Goal: Task Accomplishment & Management: Manage account settings

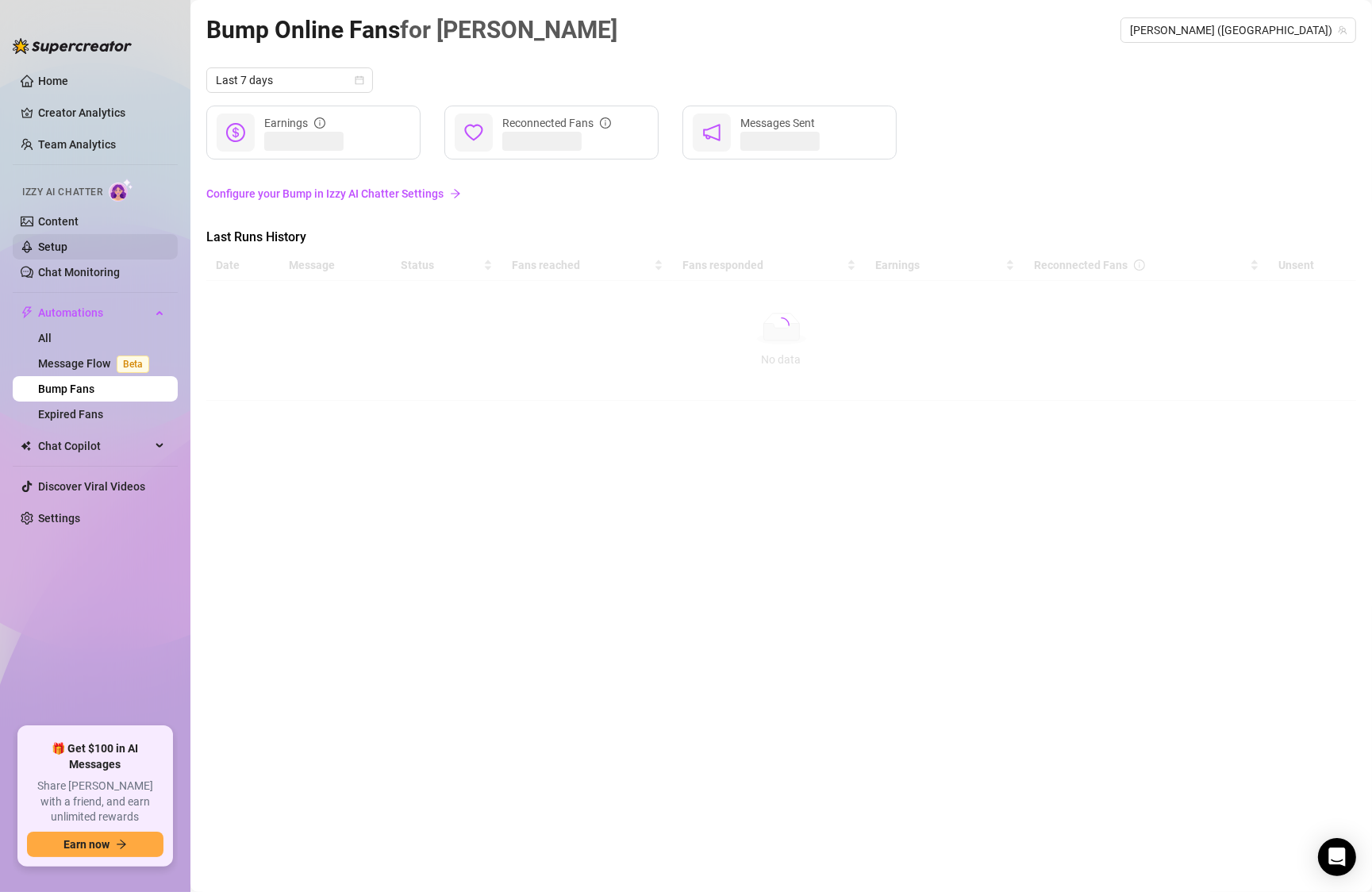
click at [53, 241] on link "Setup" at bounding box center [52, 246] width 29 height 12
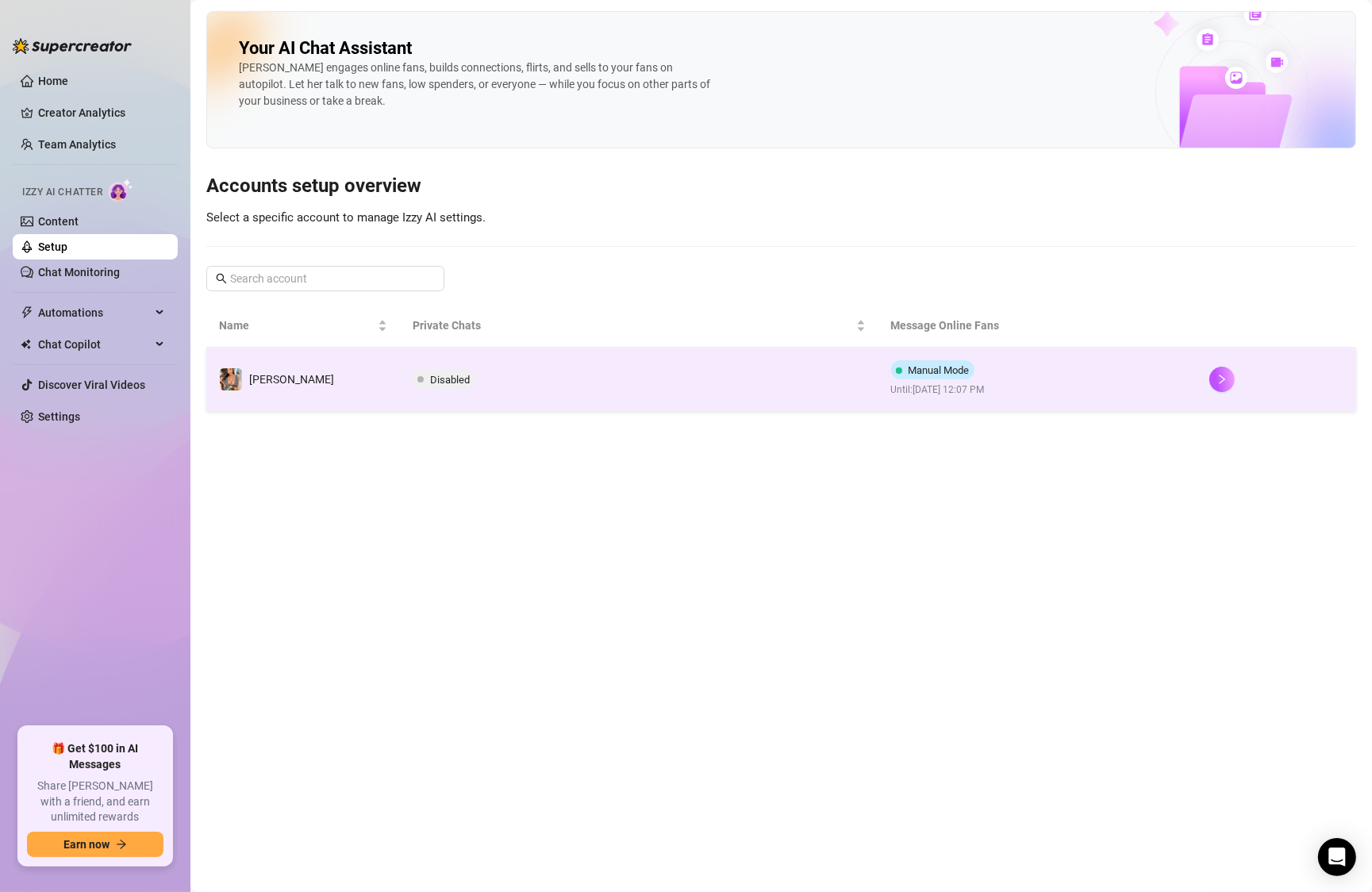
click at [1141, 393] on td "Manual Mode Until: [DATE] 12:07 PM" at bounding box center [1038, 379] width 319 height 63
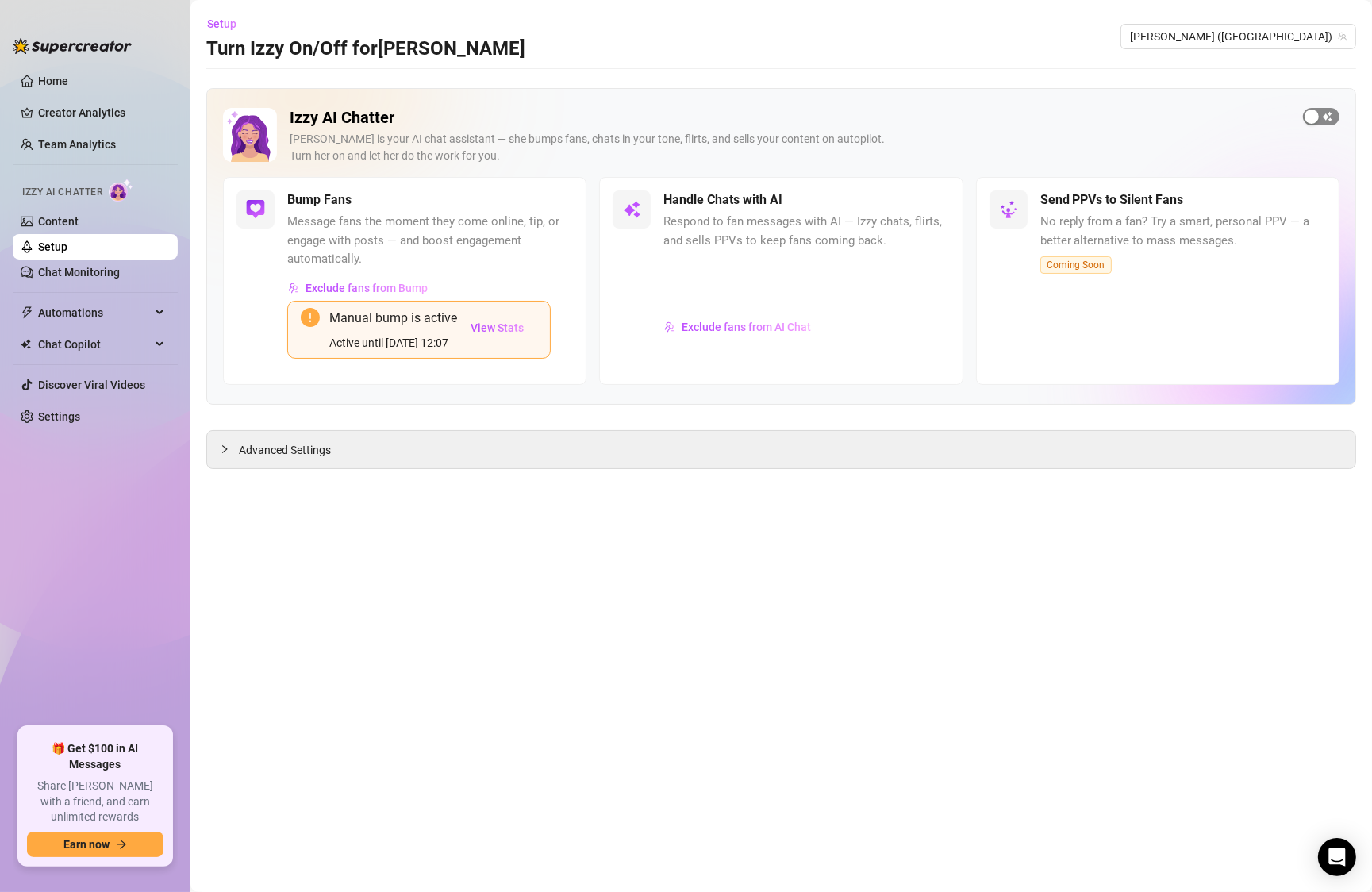
click at [1320, 116] on span "button" at bounding box center [1321, 116] width 37 height 17
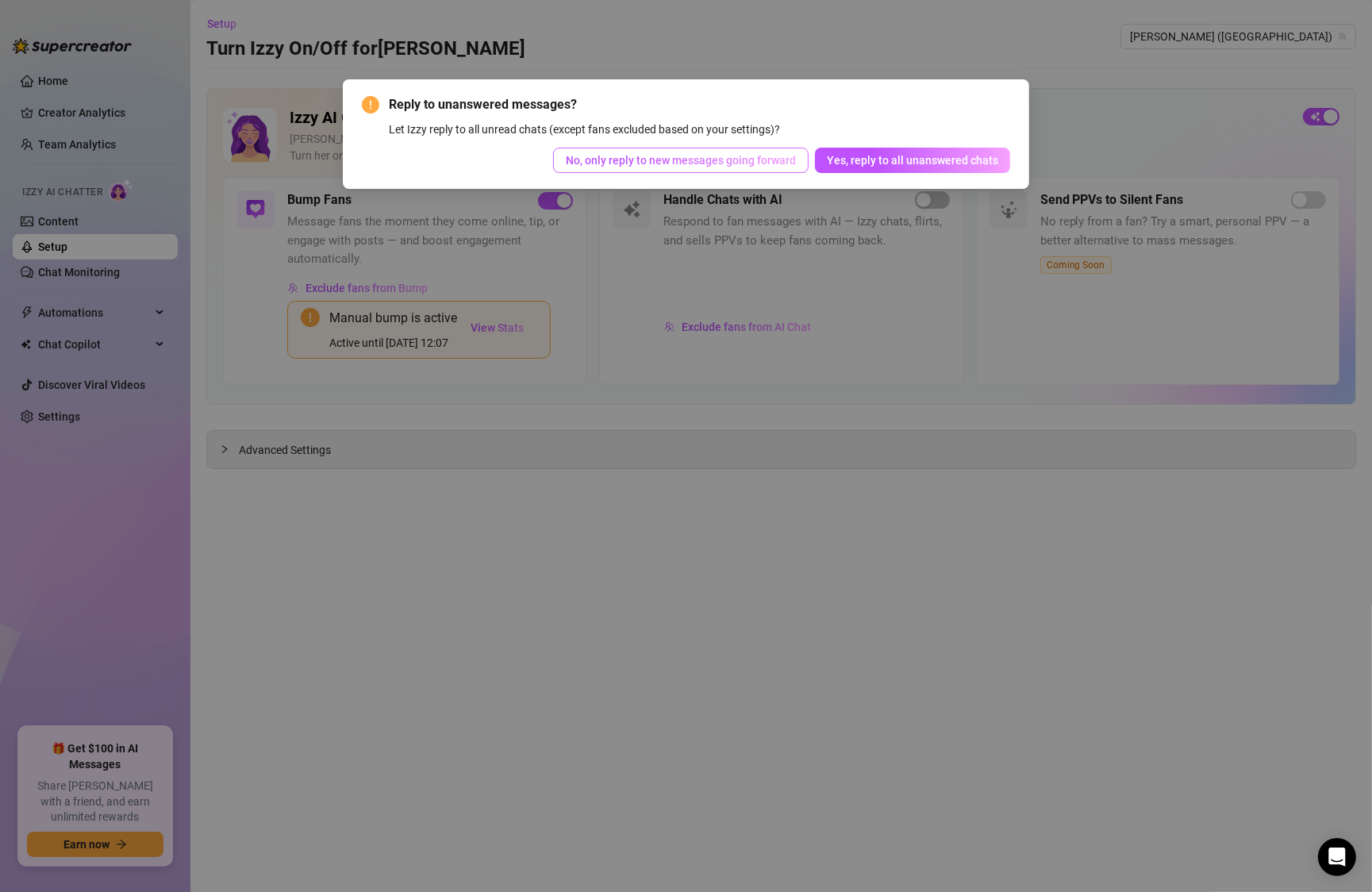
click at [742, 161] on span "No, only reply to new messages going forward" at bounding box center [681, 160] width 230 height 12
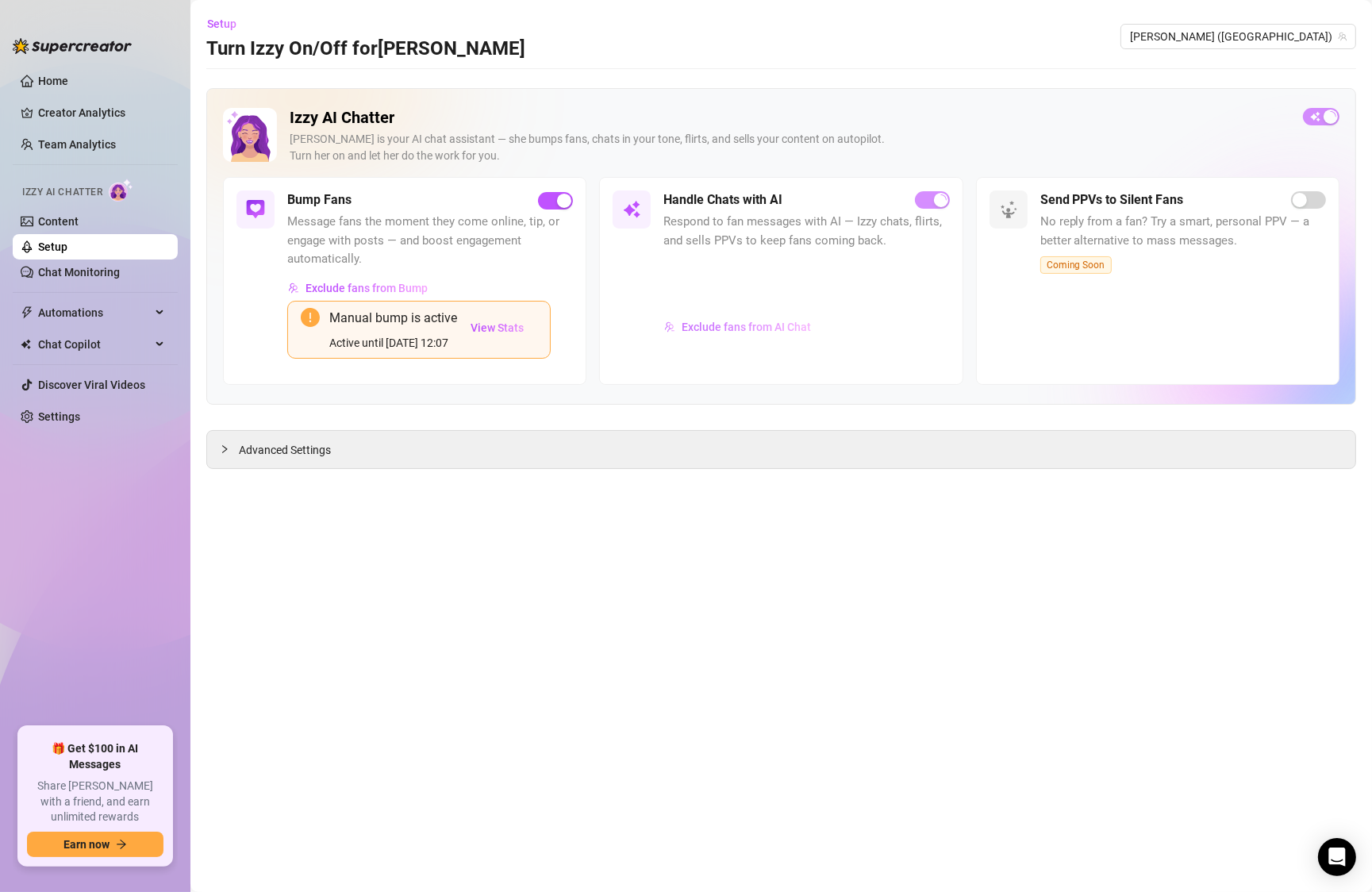
click at [716, 327] on span "Exclude fans from AI Chat" at bounding box center [745, 327] width 129 height 12
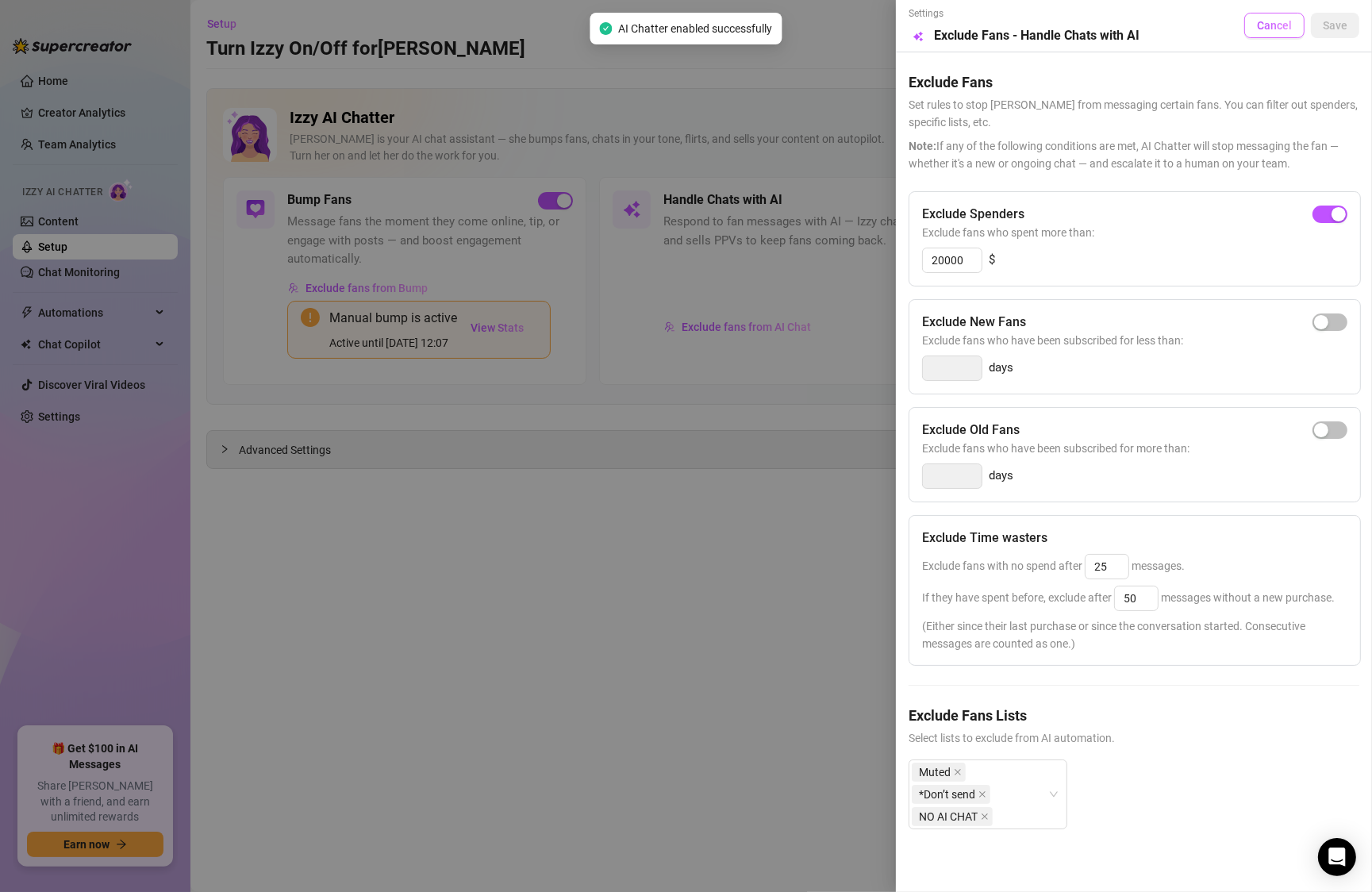
click at [1288, 27] on span "Cancel" at bounding box center [1274, 25] width 35 height 12
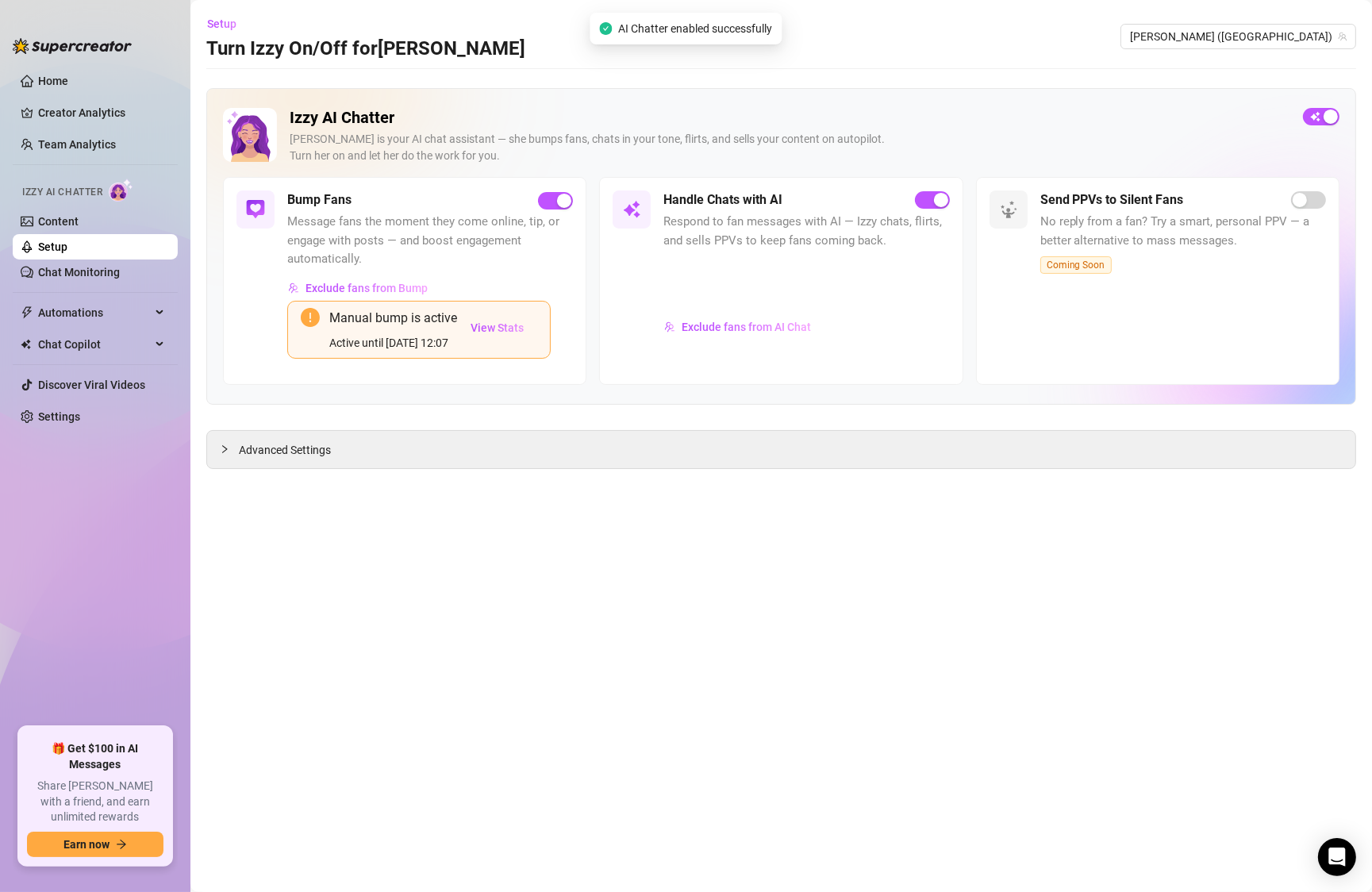
click at [643, 480] on main "Setup Turn Izzy On/Off for [PERSON_NAME] [PERSON_NAME] (lindavo) Izzy AI Chatte…" at bounding box center [781, 446] width 1181 height 892
